Goal: Transaction & Acquisition: Purchase product/service

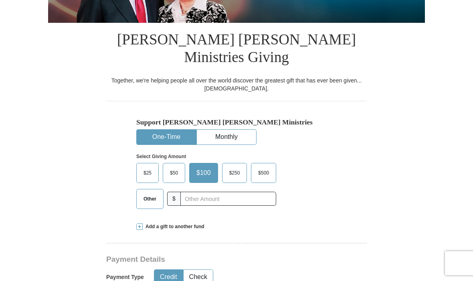
scroll to position [157, 0]
click at [144, 224] on span "Add a gift to another fund" at bounding box center [174, 227] width 62 height 7
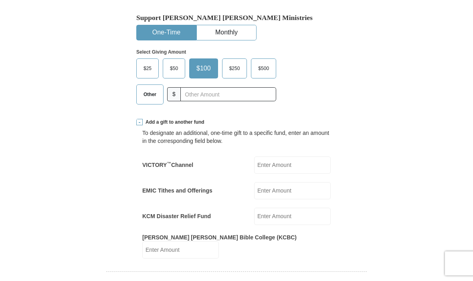
scroll to position [260, 0]
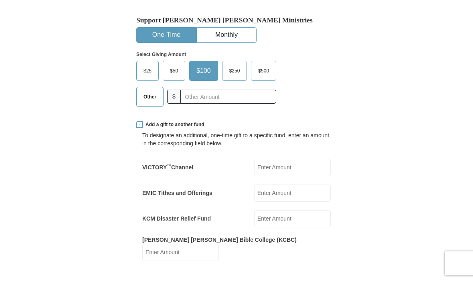
click at [298, 159] on input "VICTORY ™ Channel" at bounding box center [292, 167] width 77 height 17
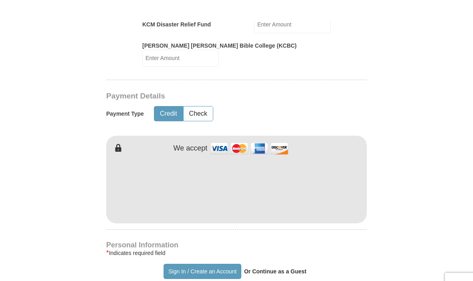
scroll to position [476, 0]
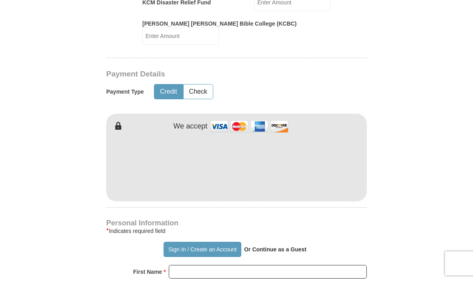
type input "35.00"
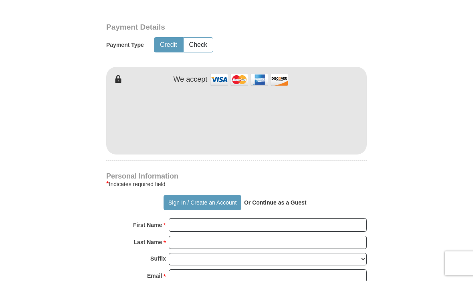
scroll to position [523, 0]
click at [285, 196] on p "Or Continue as a Guest" at bounding box center [275, 203] width 68 height 14
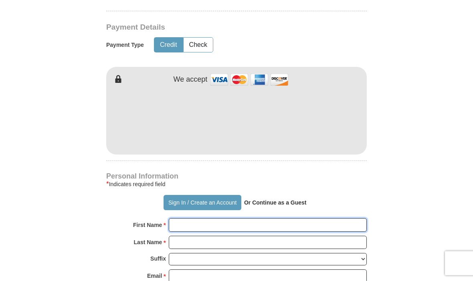
click at [210, 219] on input "First Name *" at bounding box center [268, 226] width 198 height 14
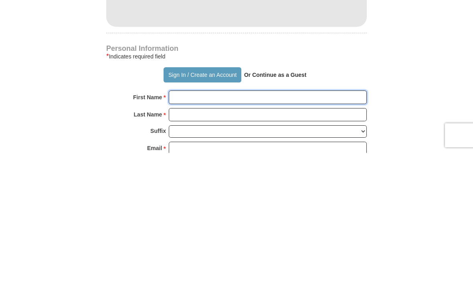
type input "[PERSON_NAME]"
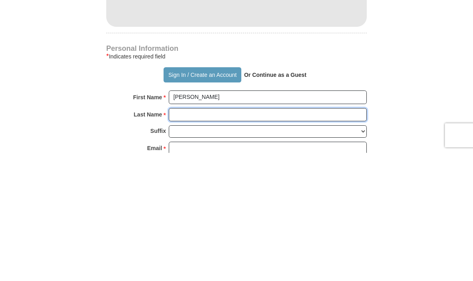
type input "[PERSON_NAME]"
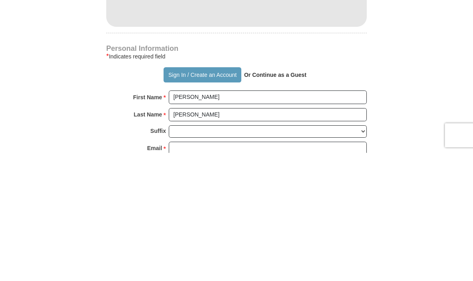
scroll to position [651, 0]
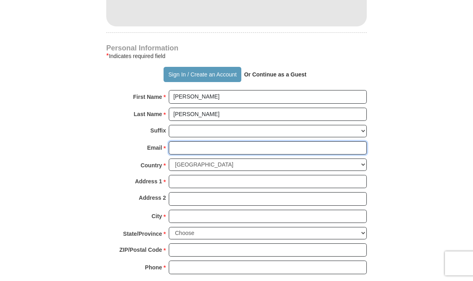
click at [226, 141] on input "Email *" at bounding box center [268, 148] width 198 height 14
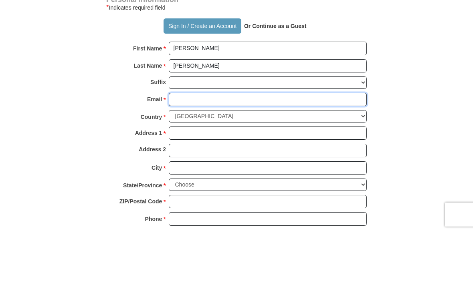
type input "[EMAIL_ADDRESS][DOMAIN_NAME]"
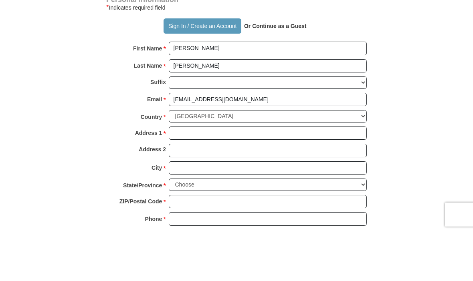
scroll to position [700, 0]
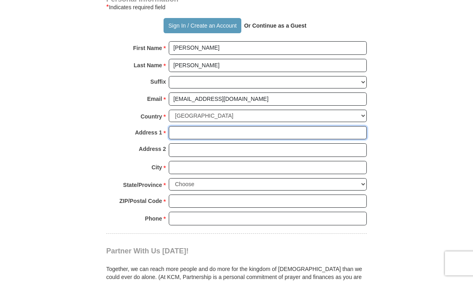
click at [228, 126] on input "Address 1 *" at bounding box center [268, 133] width 198 height 14
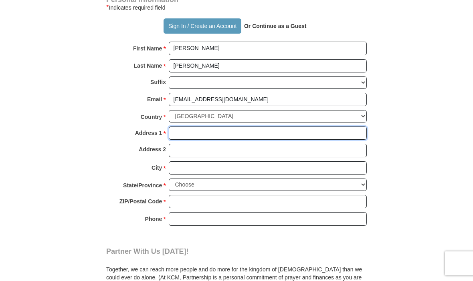
type input "[STREET_ADDRESS][PERSON_NAME]"
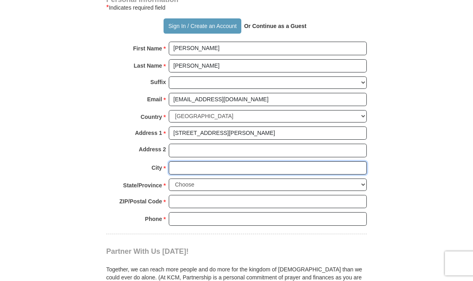
type input "[GEOGRAPHIC_DATA]"
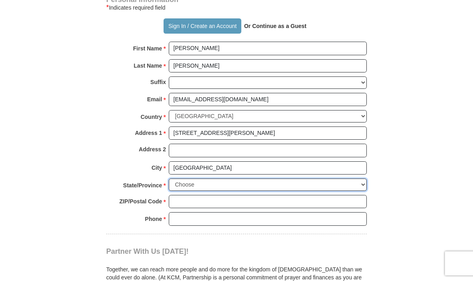
select select "FL"
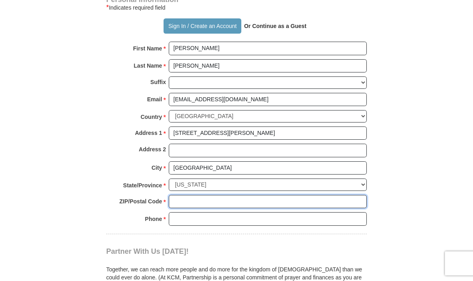
type input "32205"
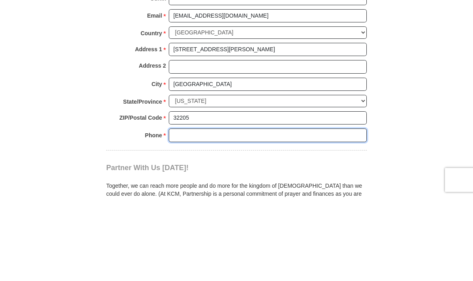
type input "9043883266"
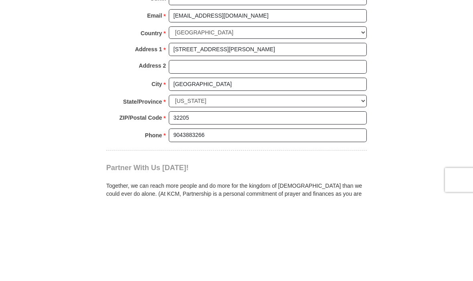
scroll to position [783, 0]
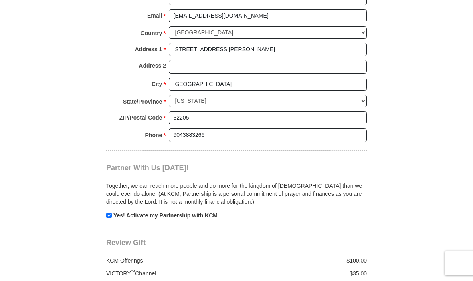
click at [109, 213] on input "checkbox" at bounding box center [109, 216] width 6 height 6
checkbox input "false"
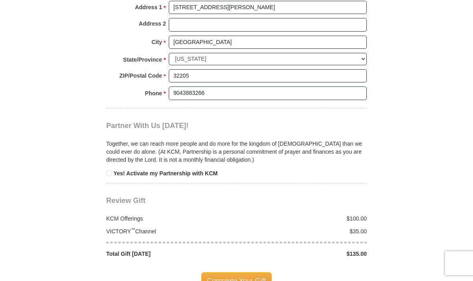
scroll to position [825, 0]
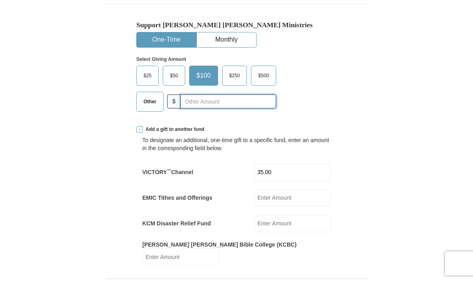
click at [205, 95] on input "text" at bounding box center [228, 102] width 96 height 14
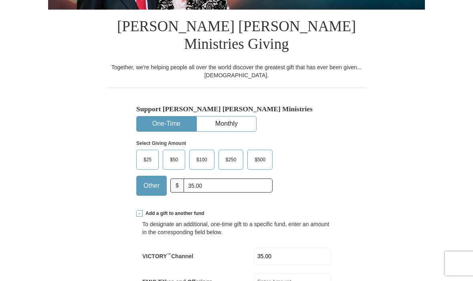
scroll to position [152, 0]
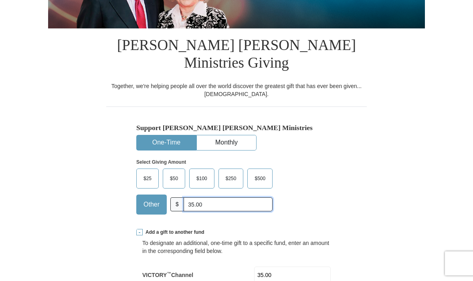
click at [211, 198] on input "35.00" at bounding box center [228, 205] width 89 height 14
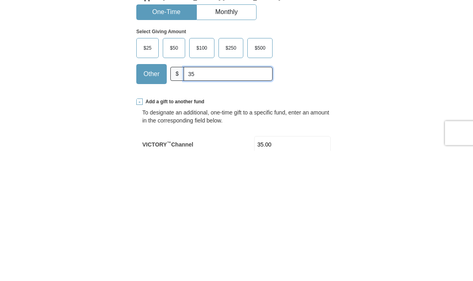
type input "3"
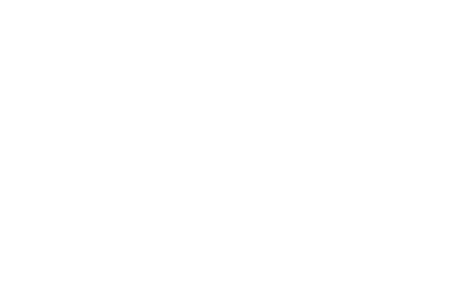
scroll to position [868, 0]
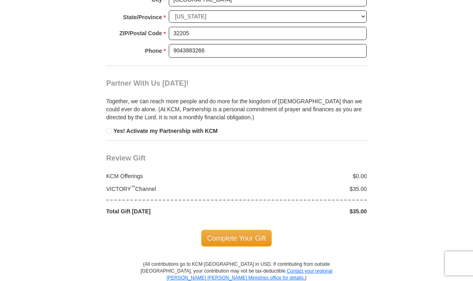
click at [253, 230] on span "Complete Your Gift" at bounding box center [236, 238] width 71 height 17
